Goal: Transaction & Acquisition: Download file/media

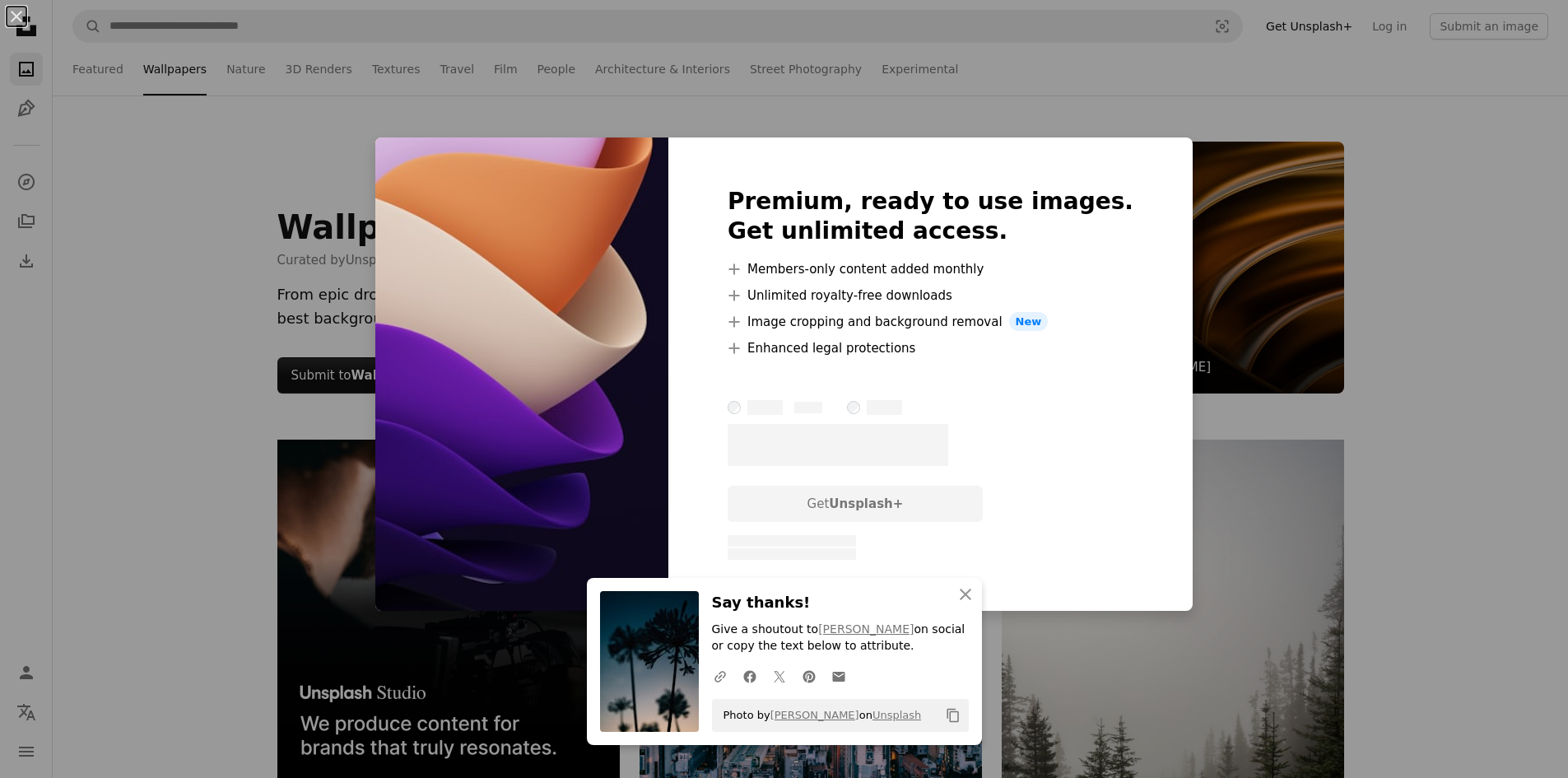
scroll to position [1893, 0]
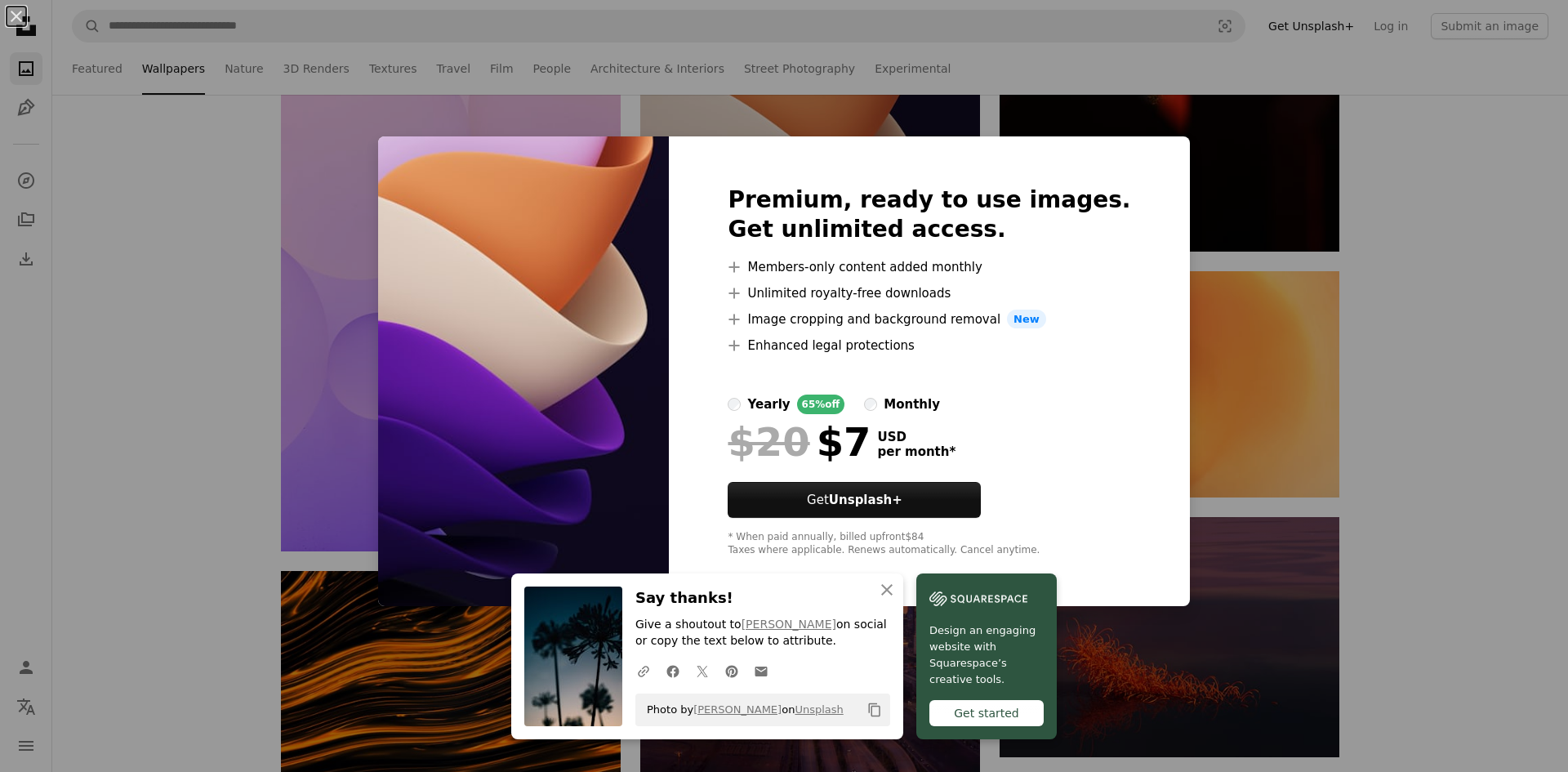
click at [1160, 364] on div "An X shape Premium, ready to use images. Get unlimited access. A plus sign Memb…" at bounding box center [784, 386] width 1568 height 772
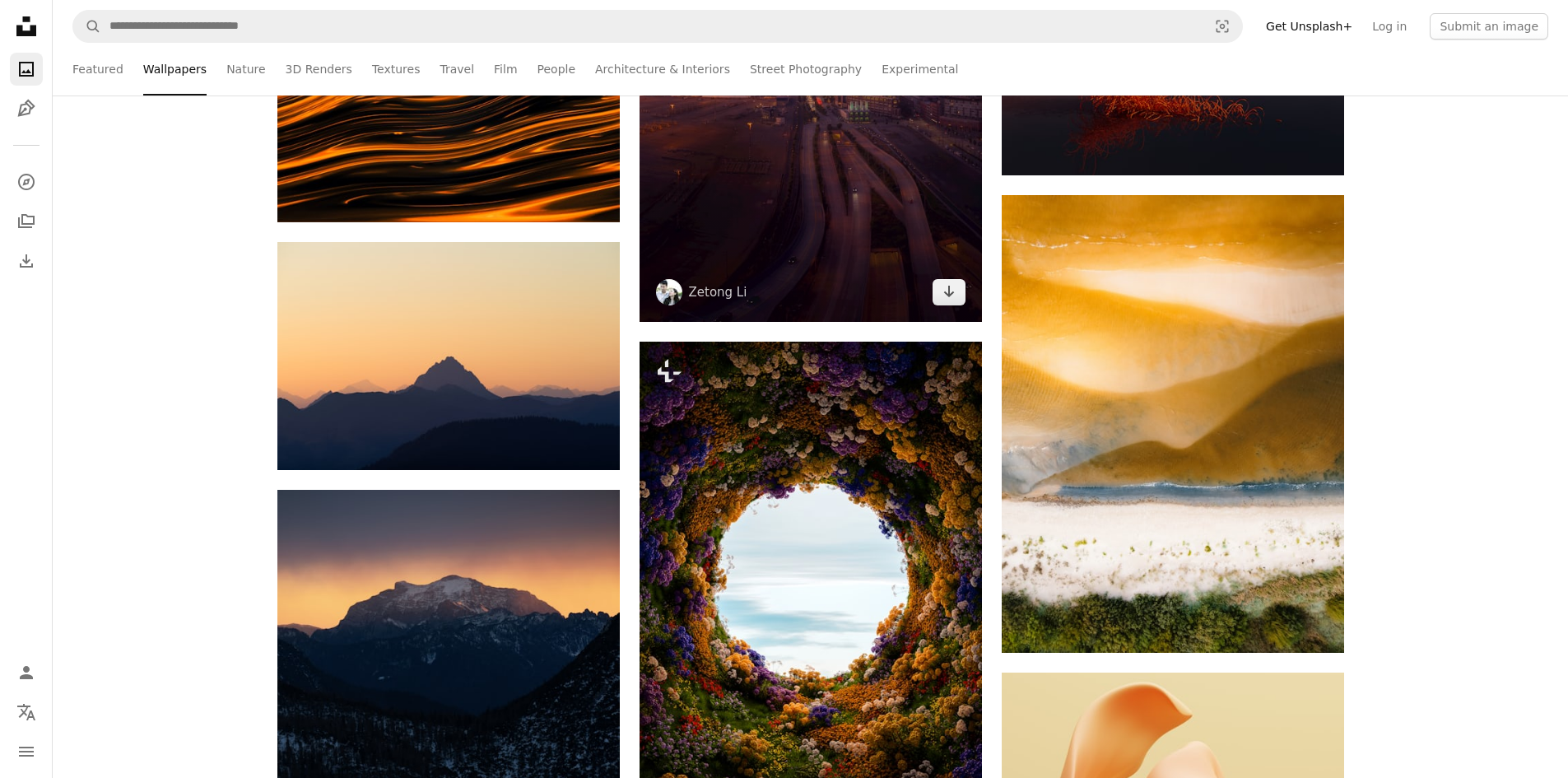
scroll to position [2304, 0]
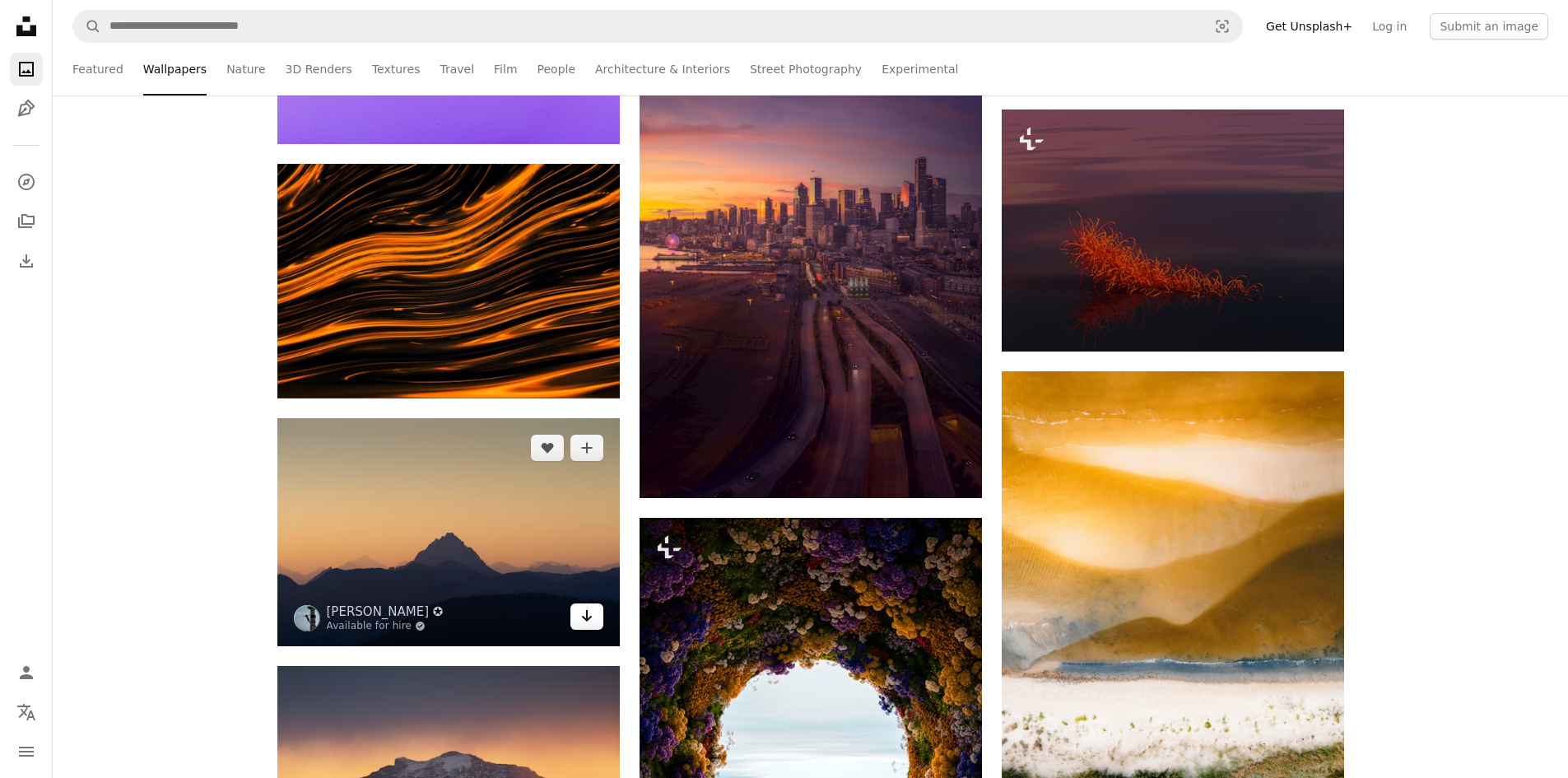
click at [585, 627] on link "Arrow pointing down" at bounding box center [587, 616] width 33 height 26
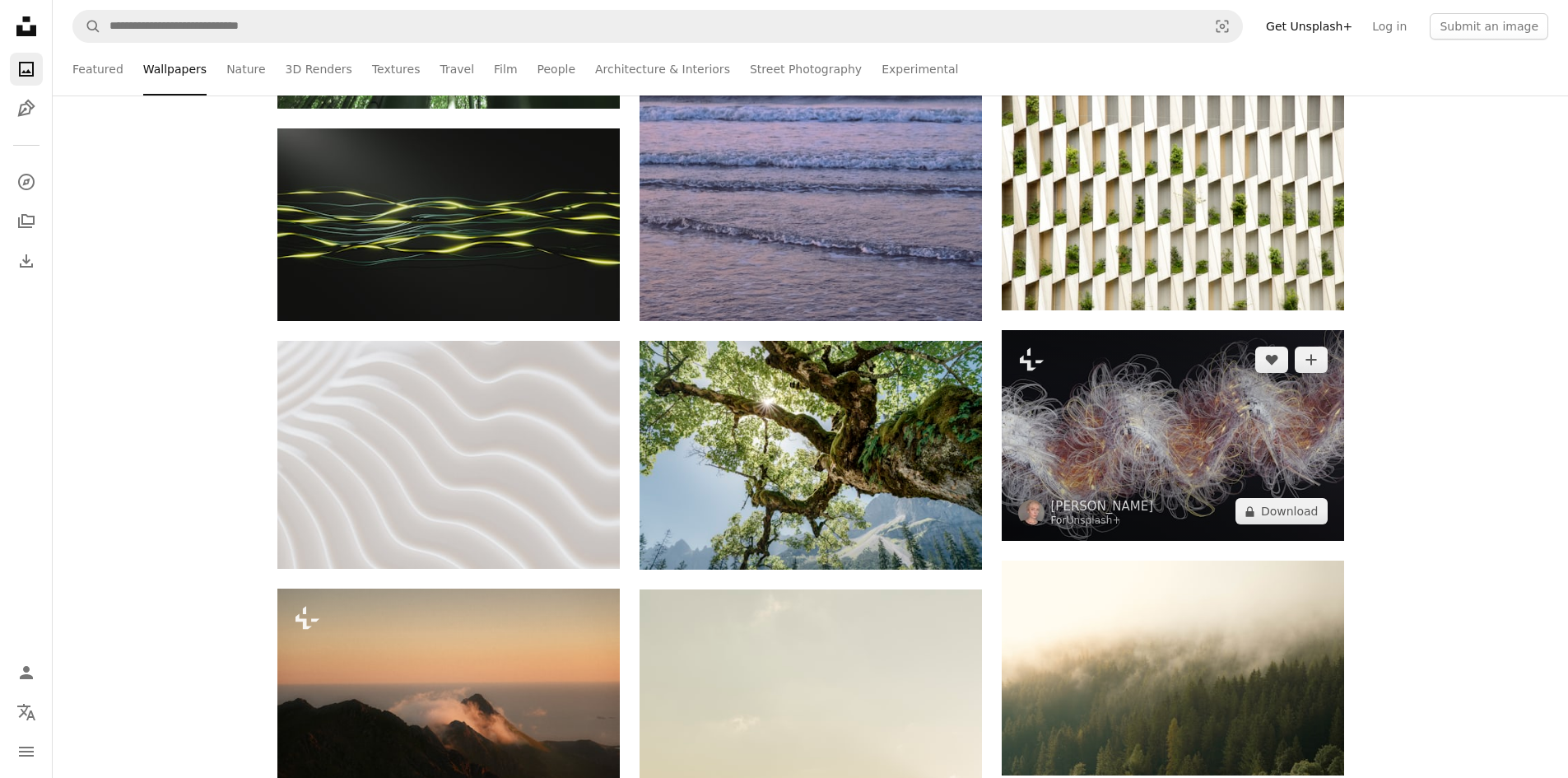
scroll to position [8230, 0]
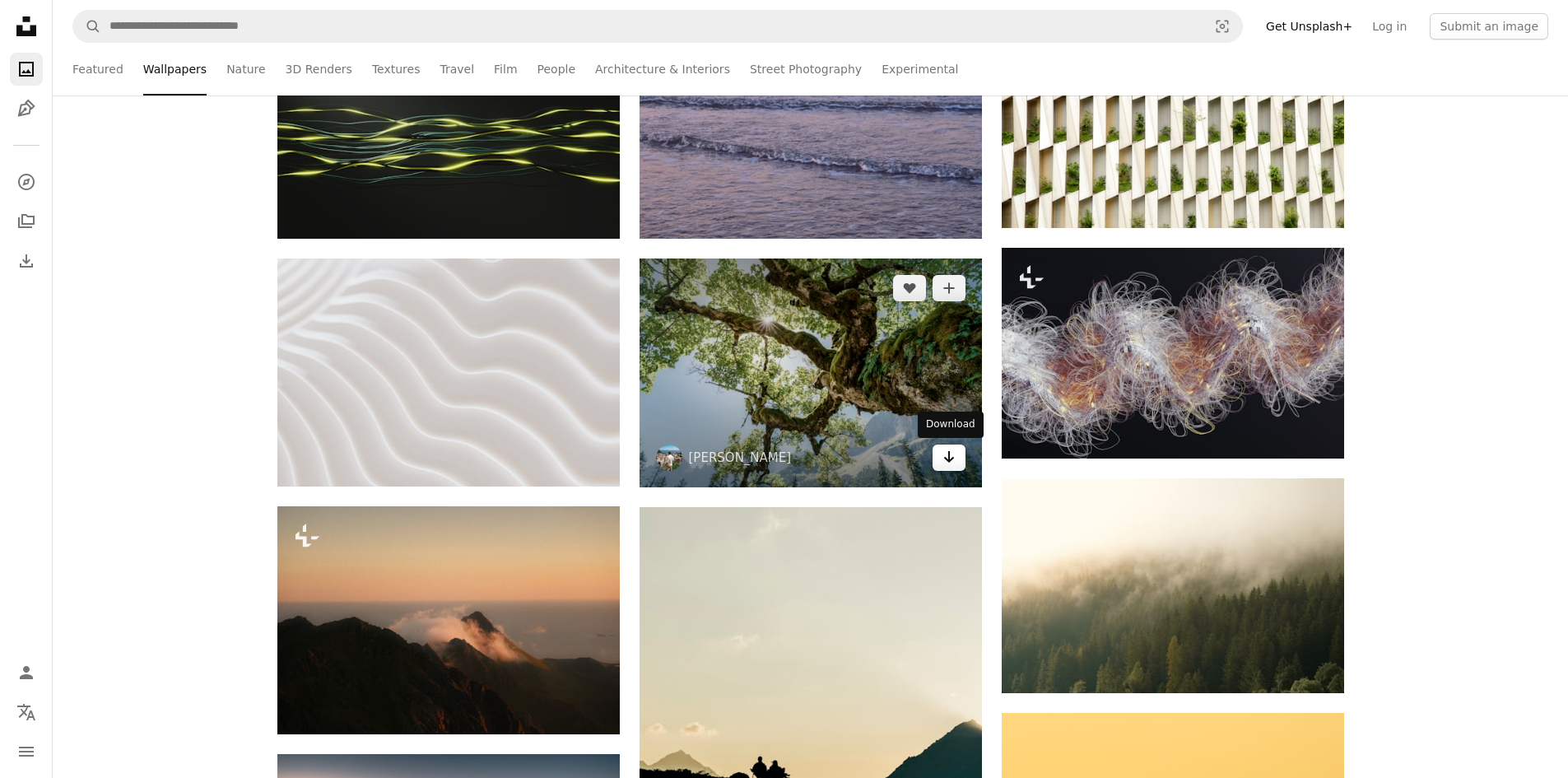
click at [947, 455] on icon "Arrow pointing down" at bounding box center [949, 457] width 13 height 20
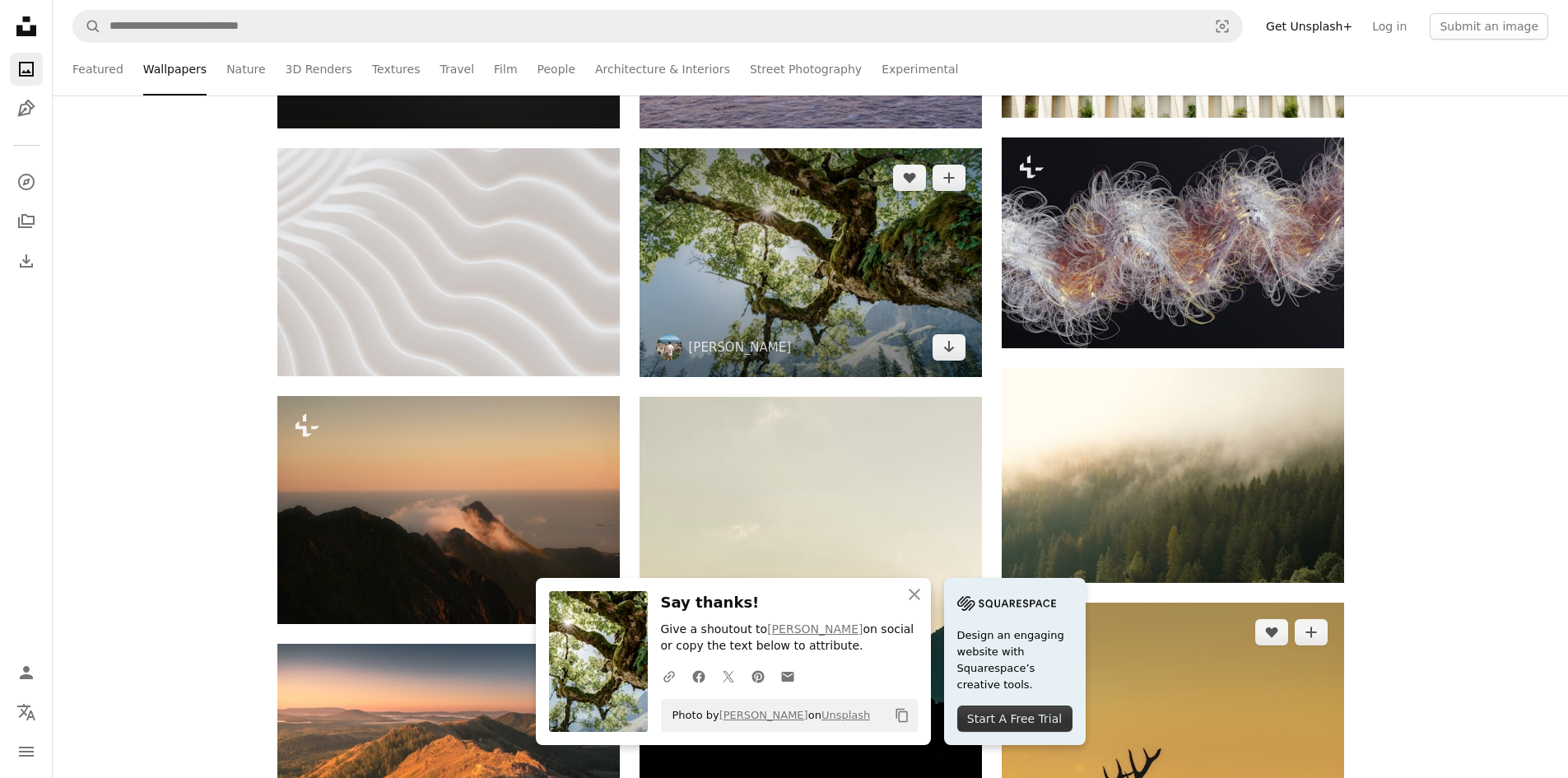
scroll to position [8478, 0]
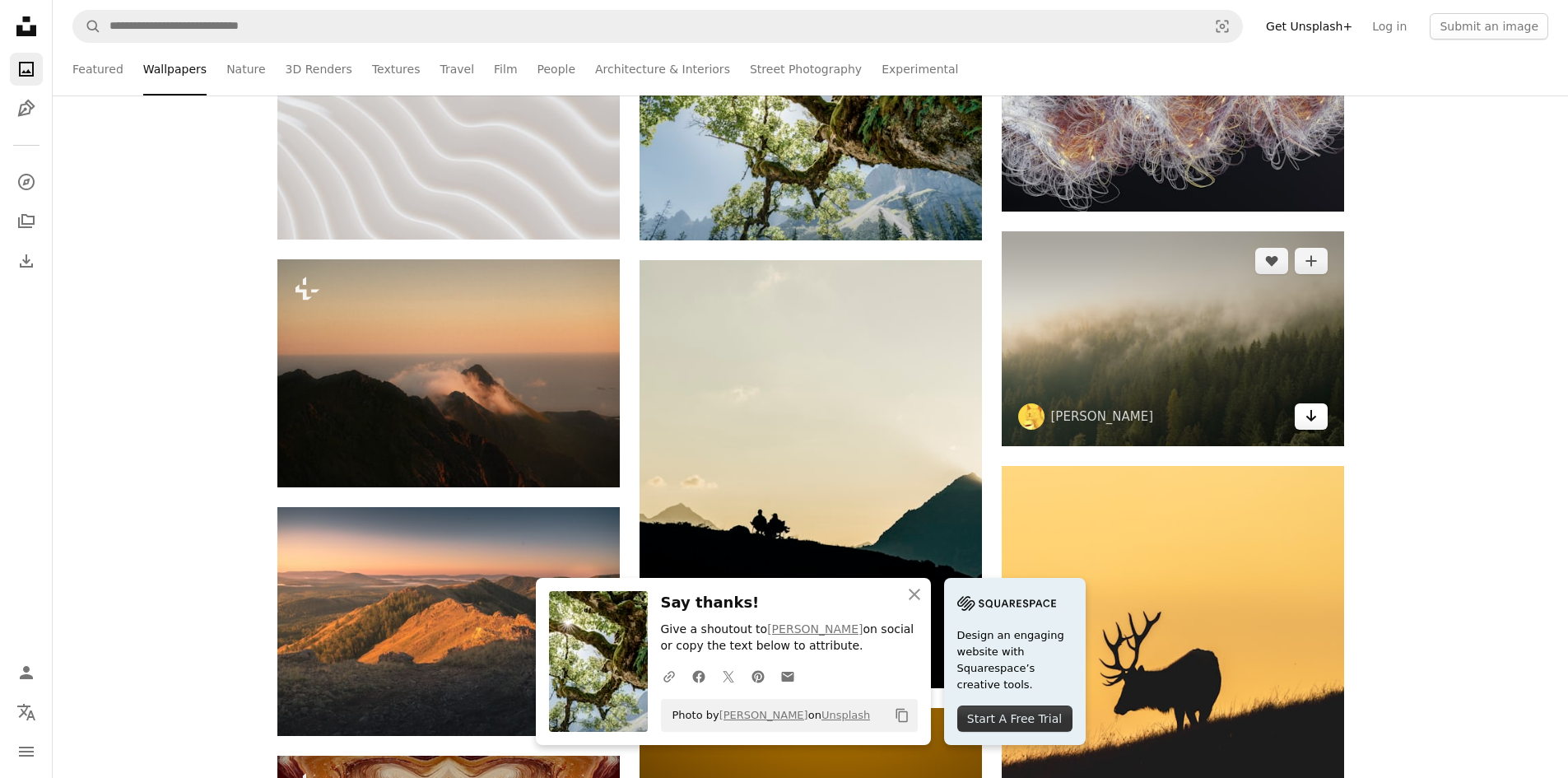
click at [1310, 416] on icon "Download" at bounding box center [1310, 415] width 10 height 11
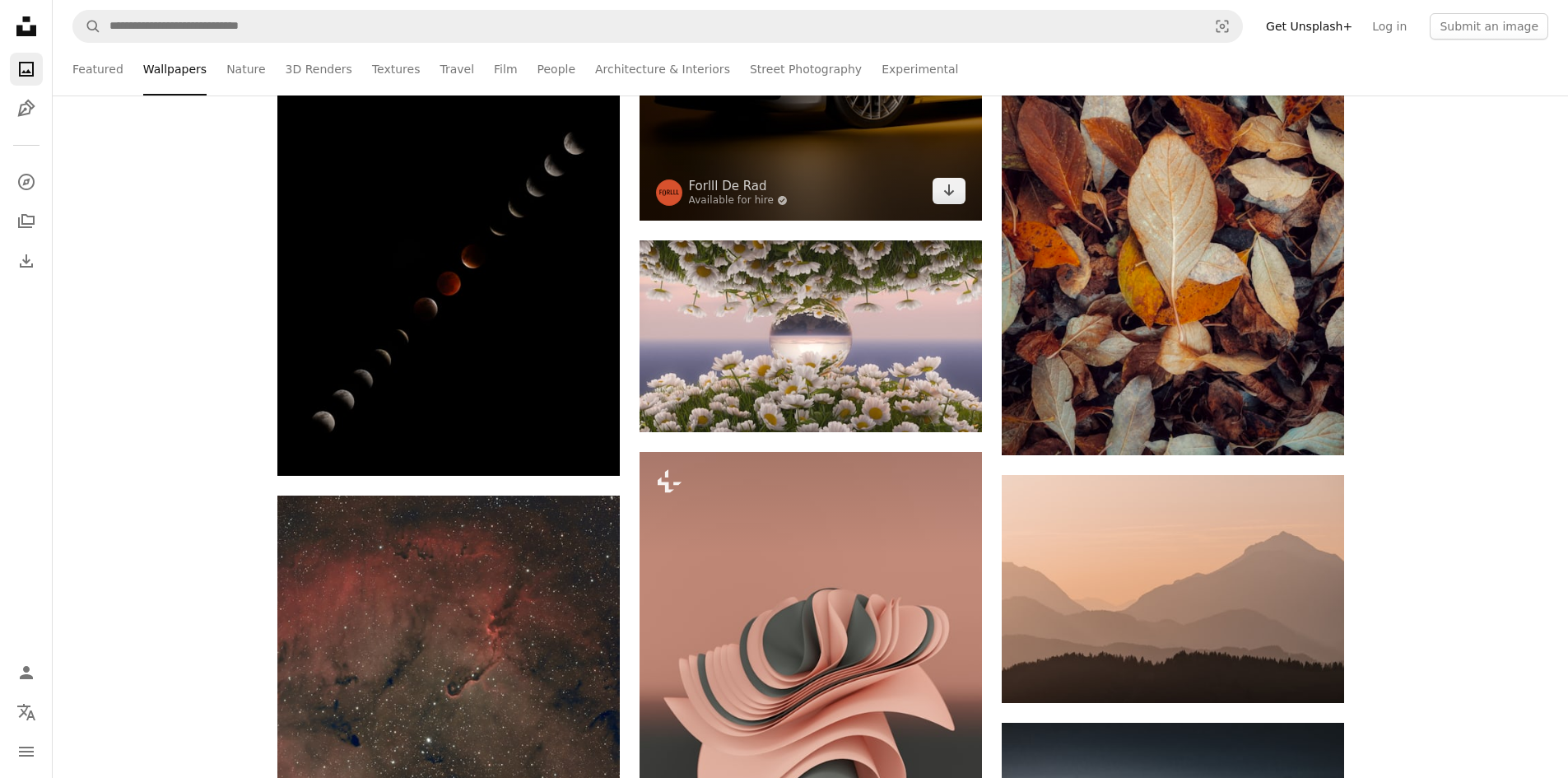
scroll to position [9712, 0]
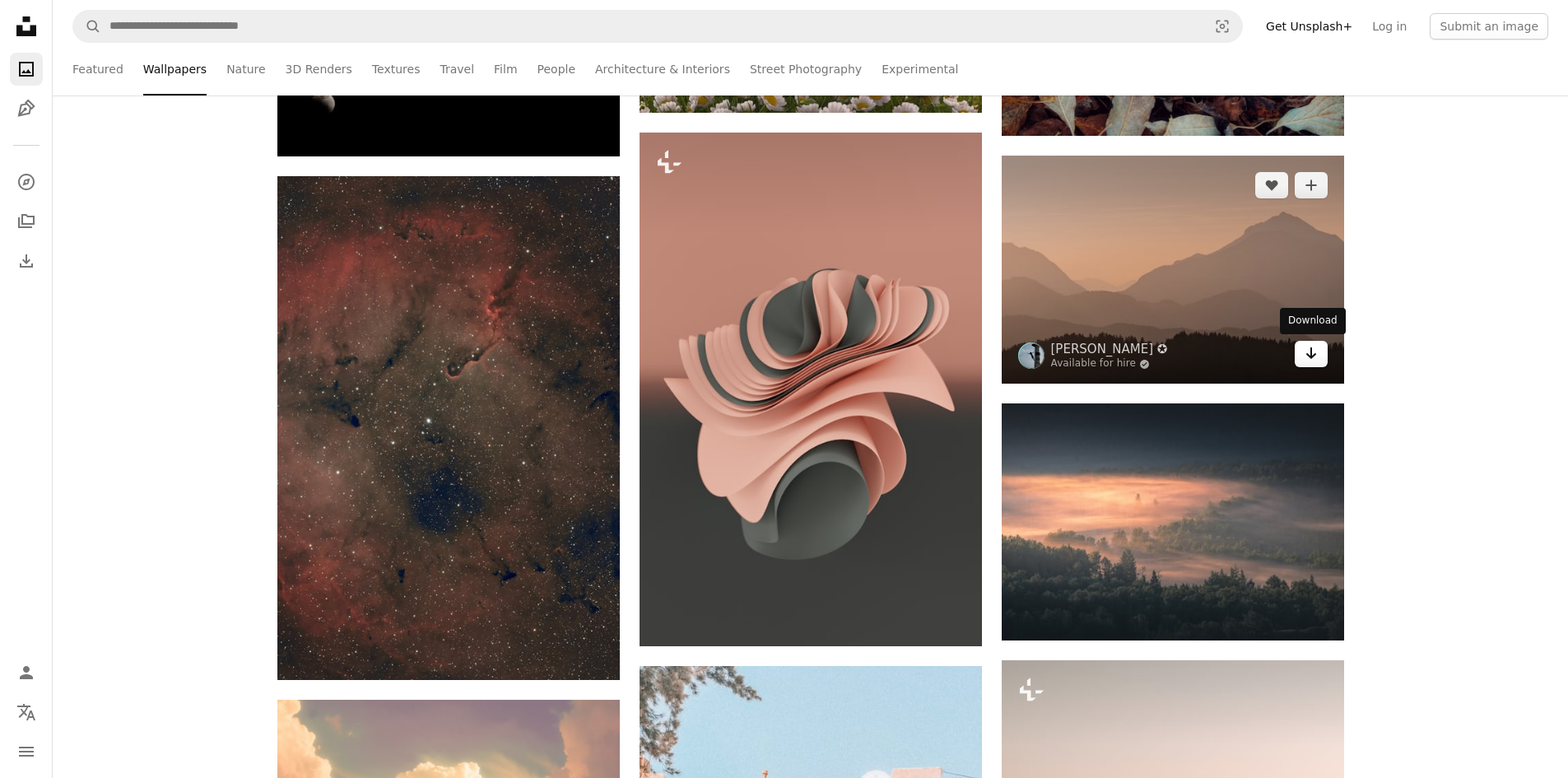
click at [1315, 360] on icon "Arrow pointing down" at bounding box center [1310, 353] width 13 height 20
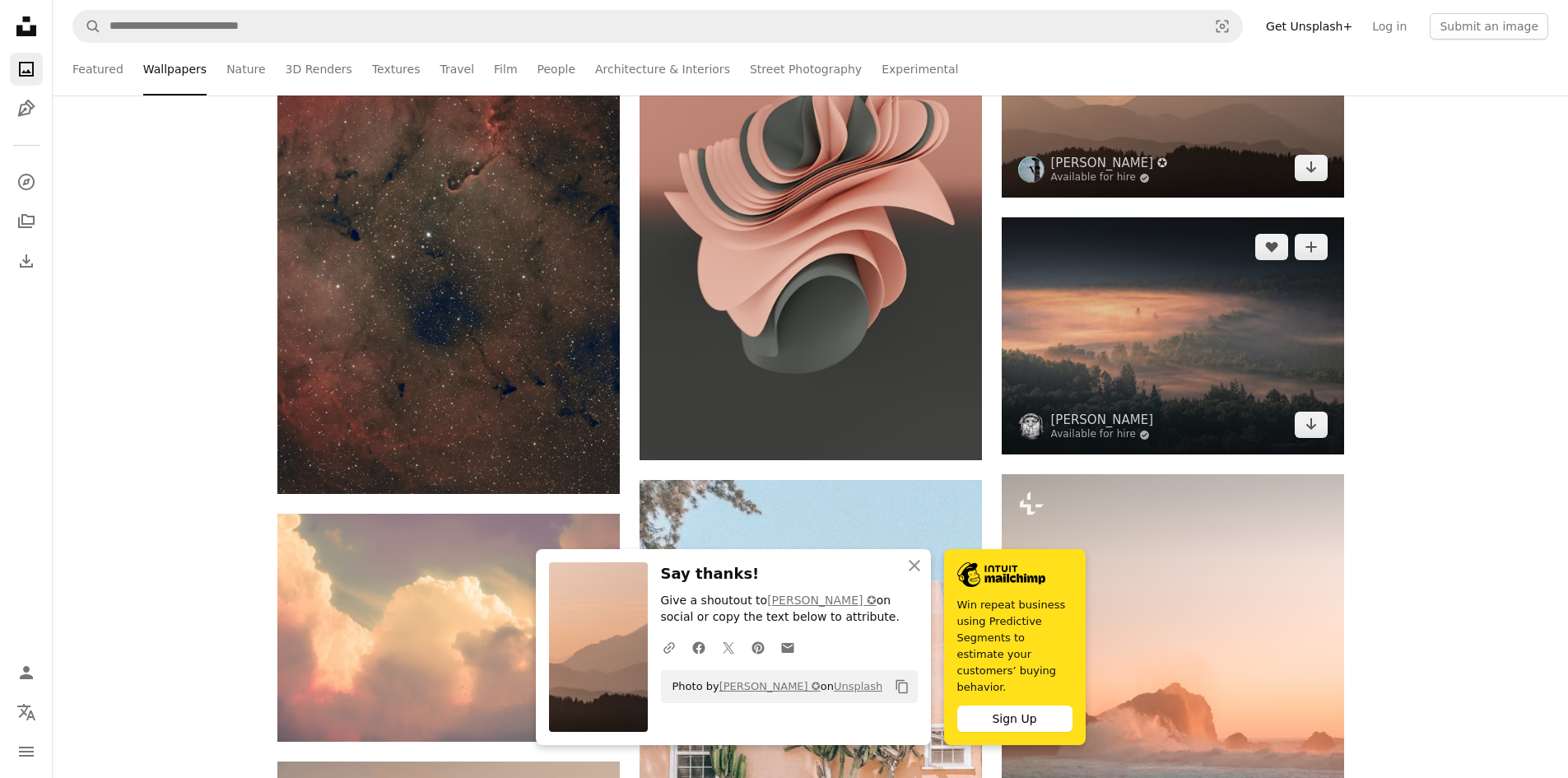
scroll to position [9877, 0]
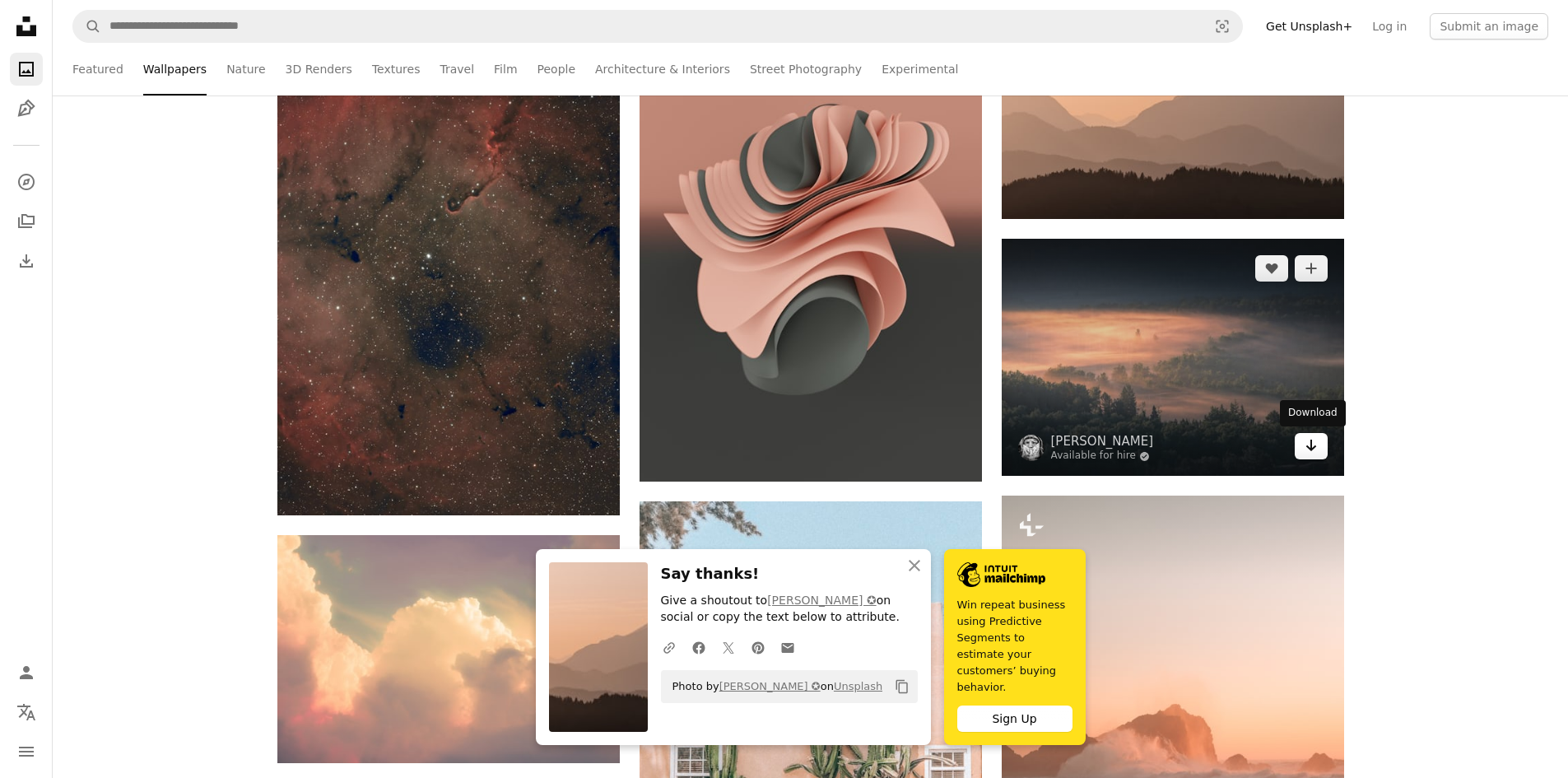
click at [1304, 455] on link "Arrow pointing down" at bounding box center [1311, 446] width 33 height 26
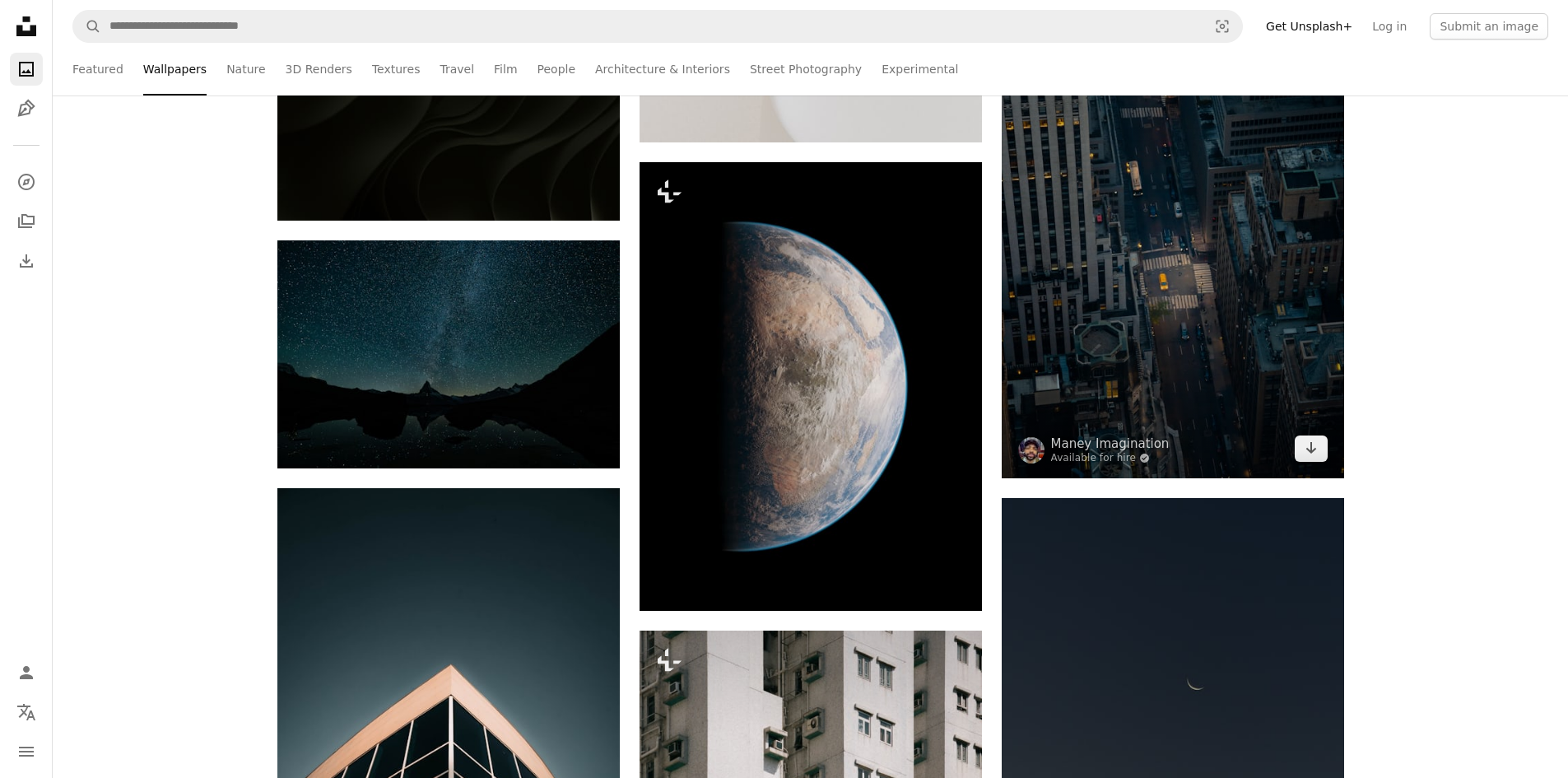
scroll to position [12840, 0]
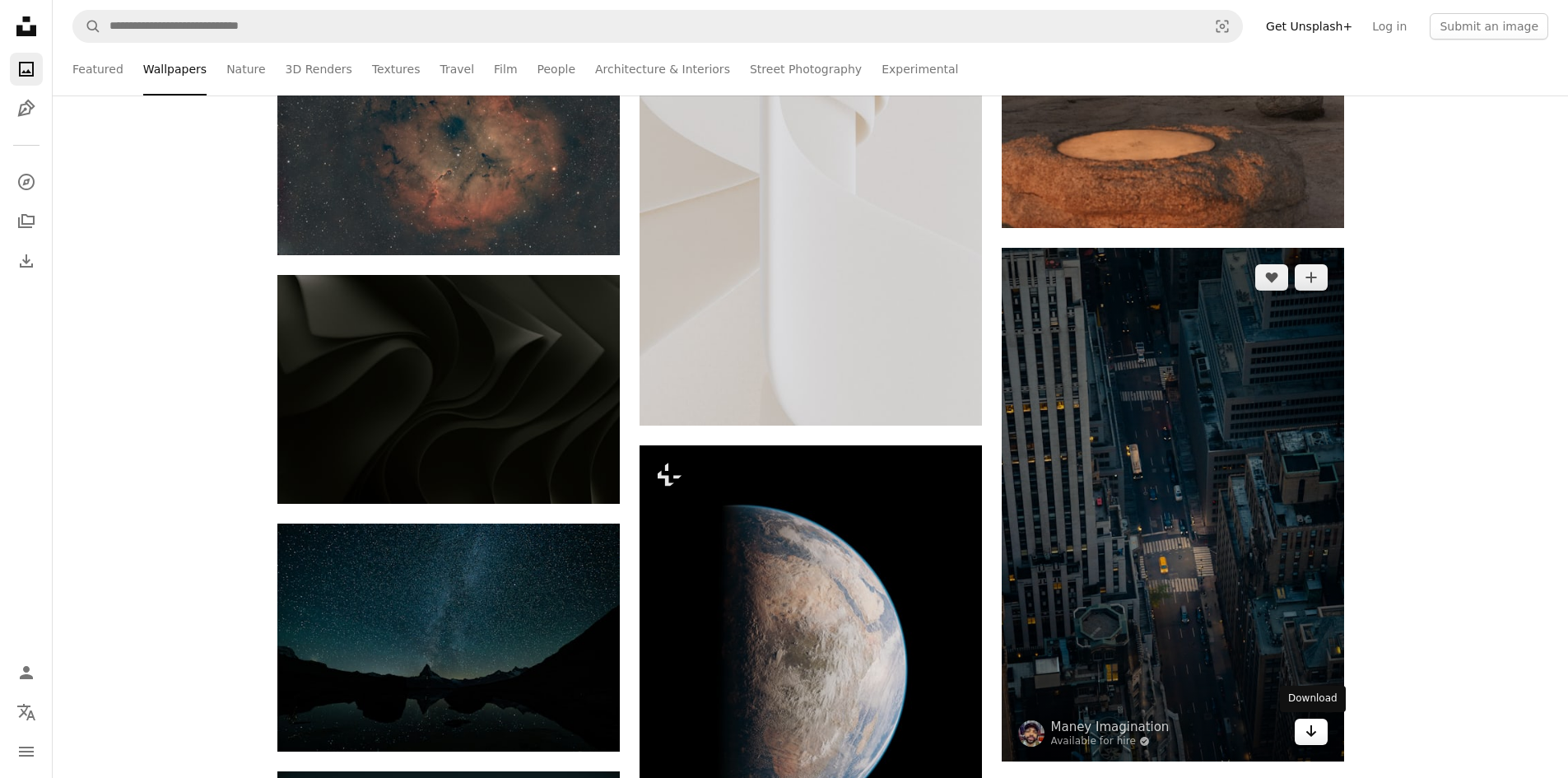
click at [1308, 740] on icon "Arrow pointing down" at bounding box center [1310, 731] width 13 height 20
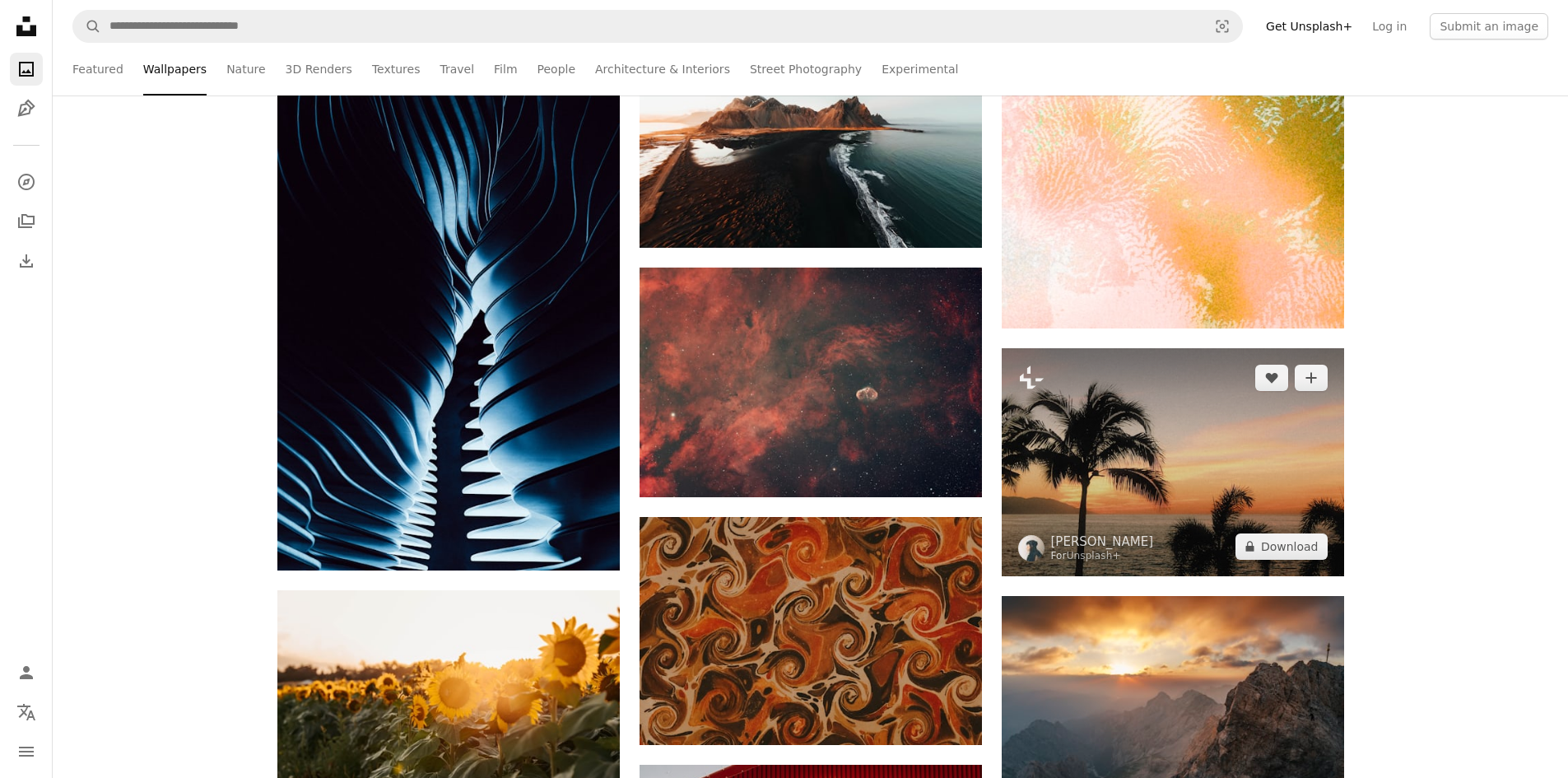
scroll to position [19013, 0]
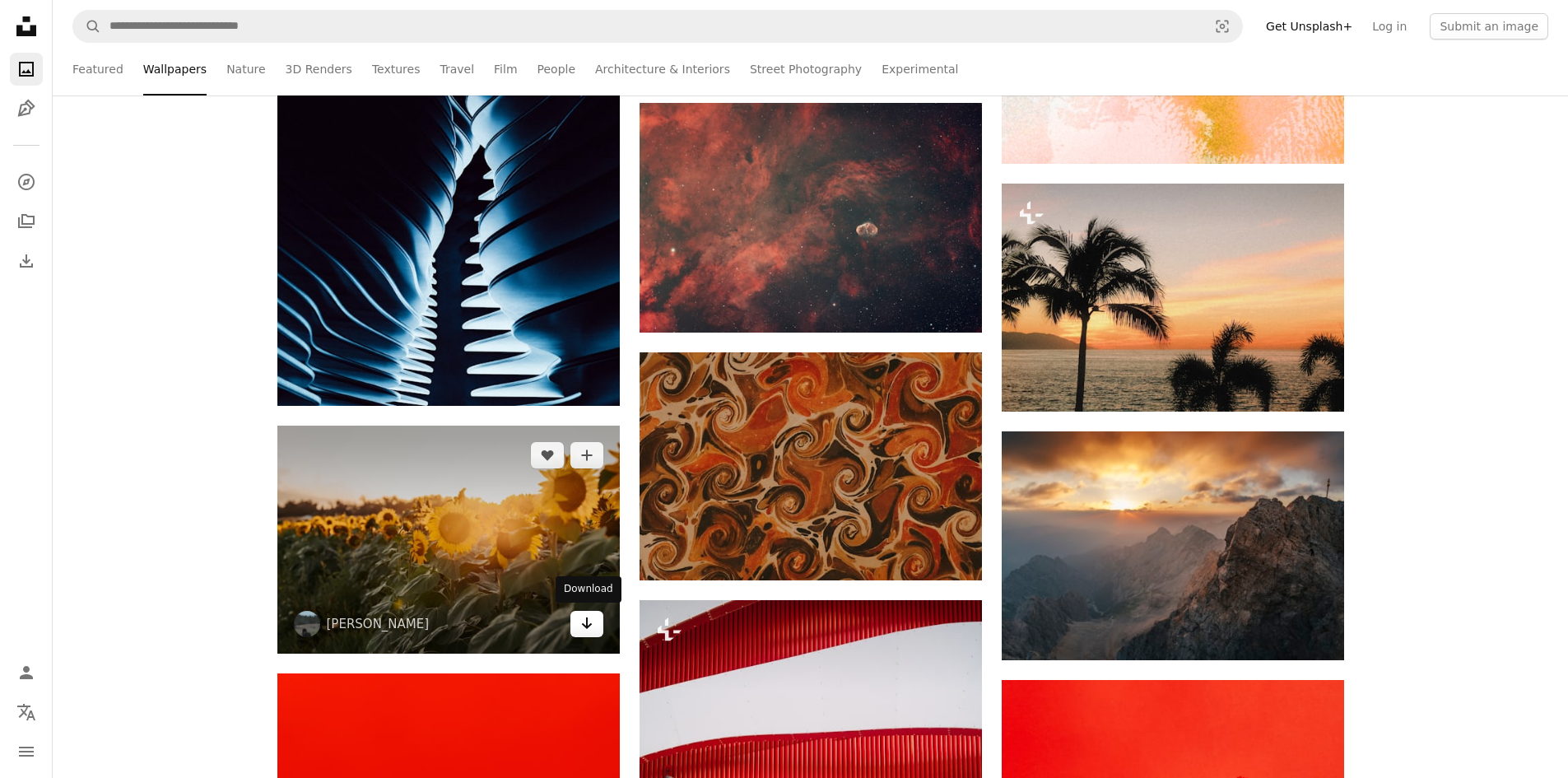
click at [581, 627] on icon "Arrow pointing down" at bounding box center [586, 623] width 13 height 20
